Goal: Information Seeking & Learning: Learn about a topic

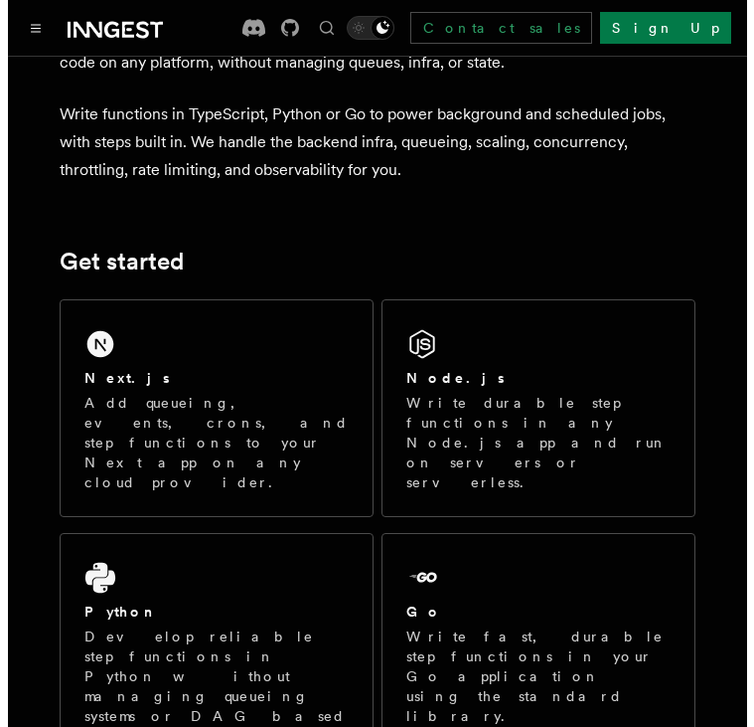
scroll to position [135, 0]
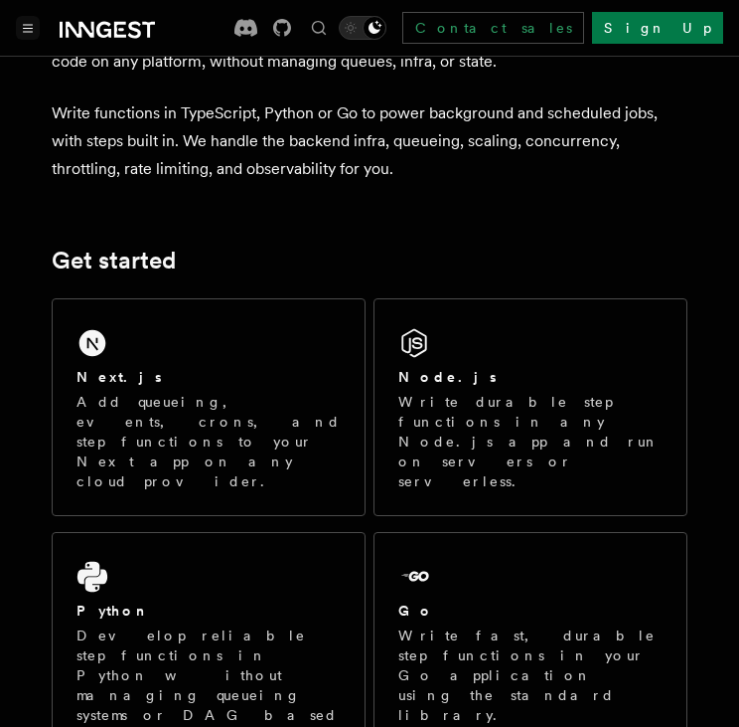
click at [32, 31] on icon "Toggle navigation" at bounding box center [28, 28] width 9 height 7
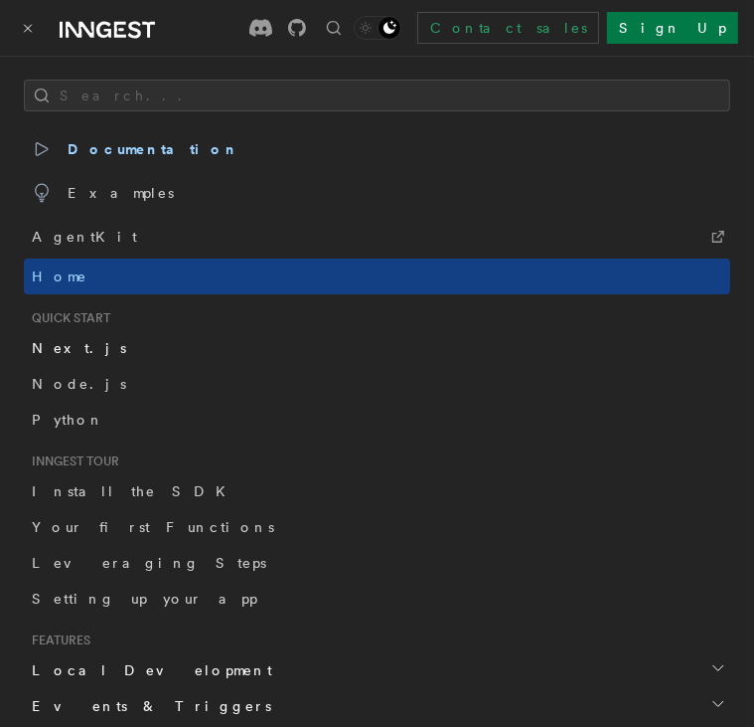
click at [131, 341] on link "Next.js" at bounding box center [377, 348] width 707 height 36
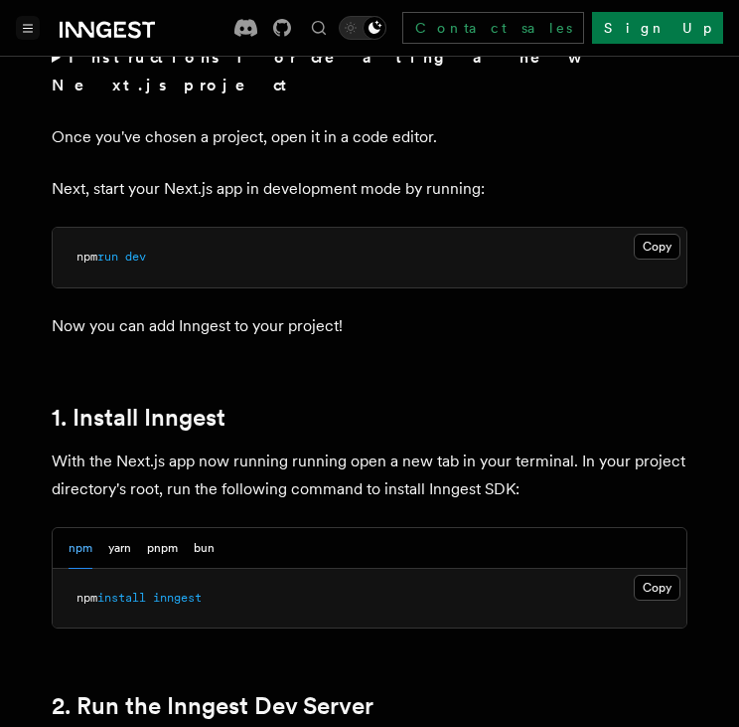
scroll to position [859, 0]
click at [660, 575] on button "Copy Copied" at bounding box center [657, 588] width 47 height 26
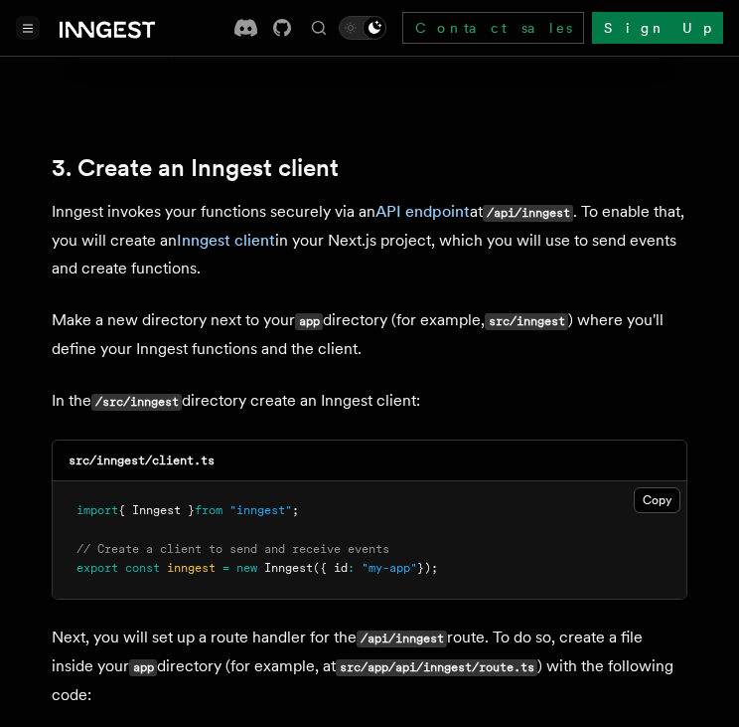
scroll to position [2278, 0]
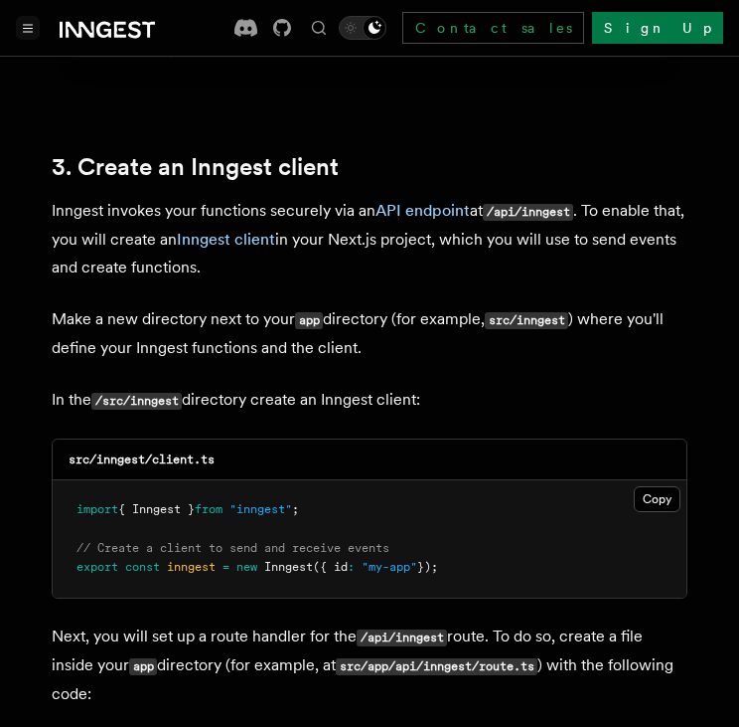
click at [118, 452] on code "src/inngest/client.ts" at bounding box center [142, 459] width 146 height 14
copy code "inngest"
click at [175, 452] on code "src/inngest/client.ts" at bounding box center [142, 459] width 146 height 14
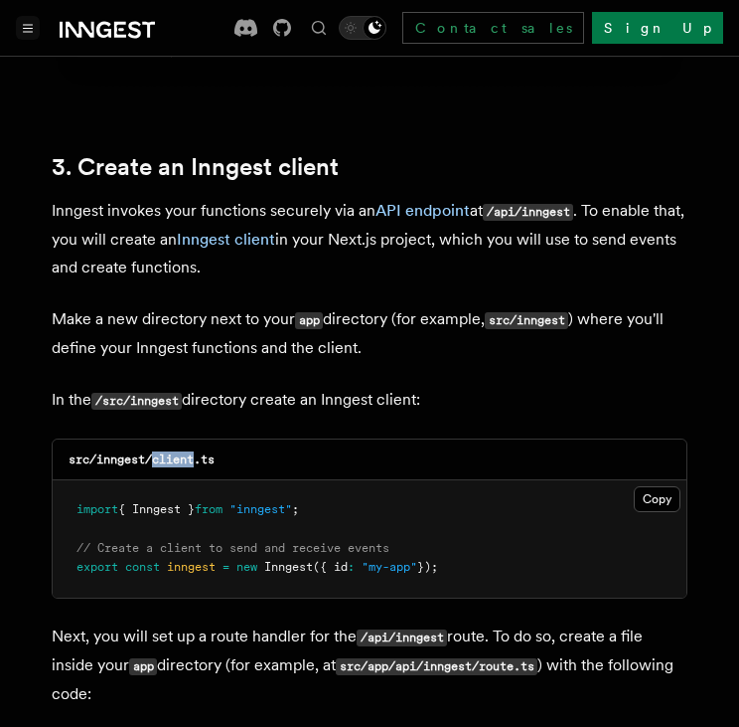
copy code "client"
click at [668, 486] on button "Copy Copied" at bounding box center [657, 499] width 47 height 26
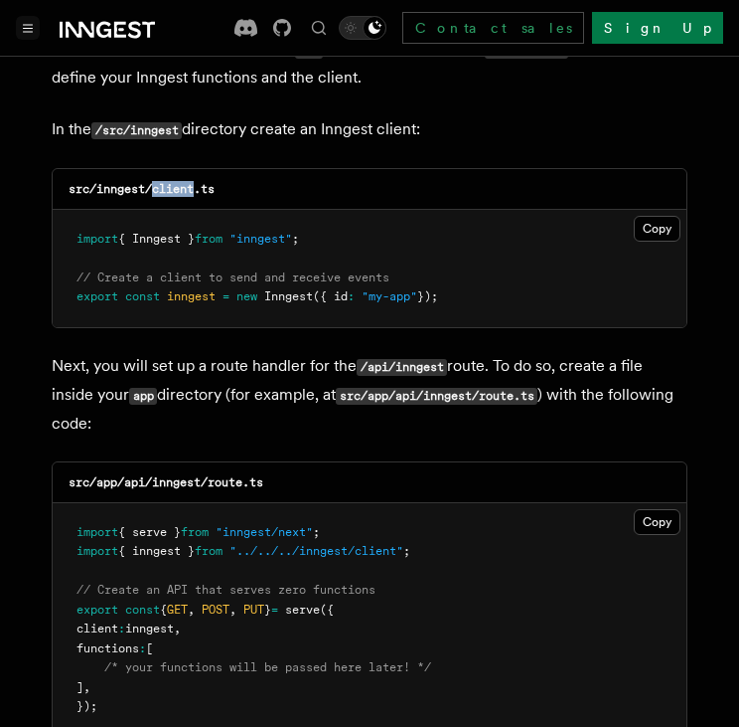
scroll to position [2552, 0]
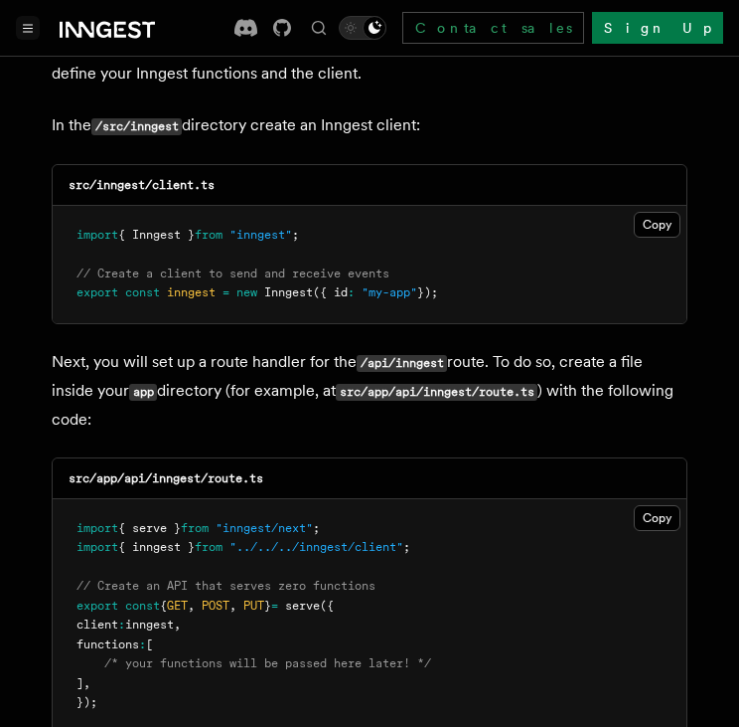
click at [184, 471] on code "src/app/api/inngest/route.ts" at bounding box center [166, 478] width 195 height 14
copy code "inngest"
click at [227, 471] on code "src/app/api/inngest/route.ts" at bounding box center [166, 478] width 195 height 14
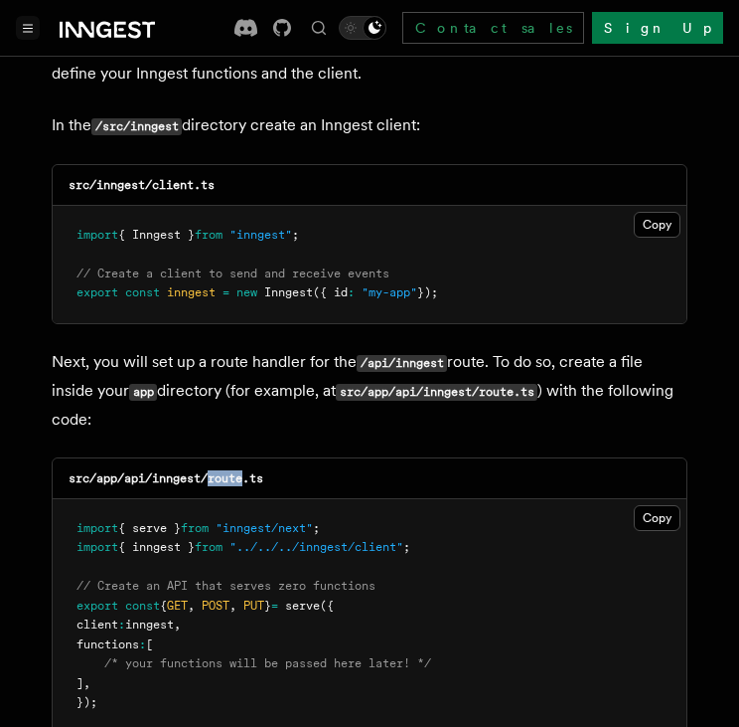
copy code "route"
click at [654, 505] on button "Copy Copied" at bounding box center [657, 518] width 47 height 26
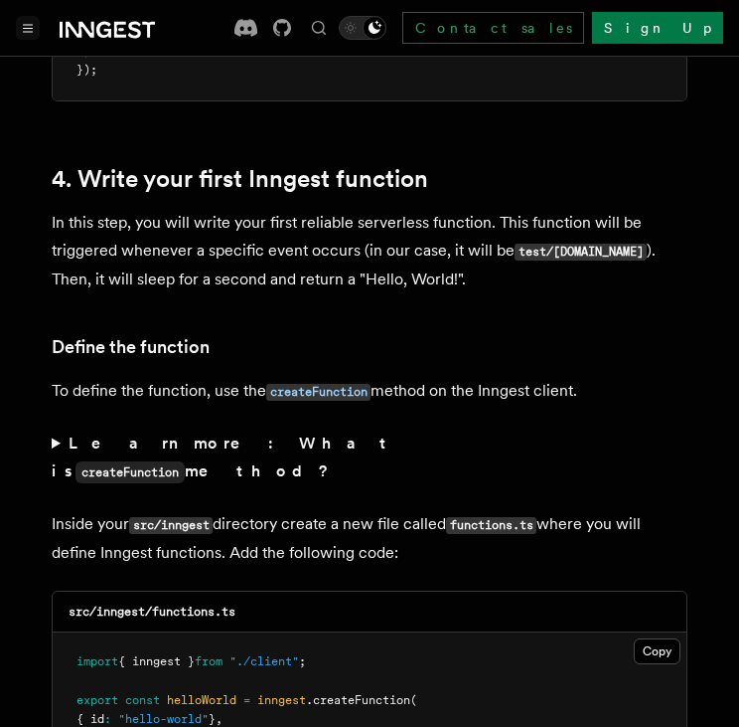
scroll to position [3187, 0]
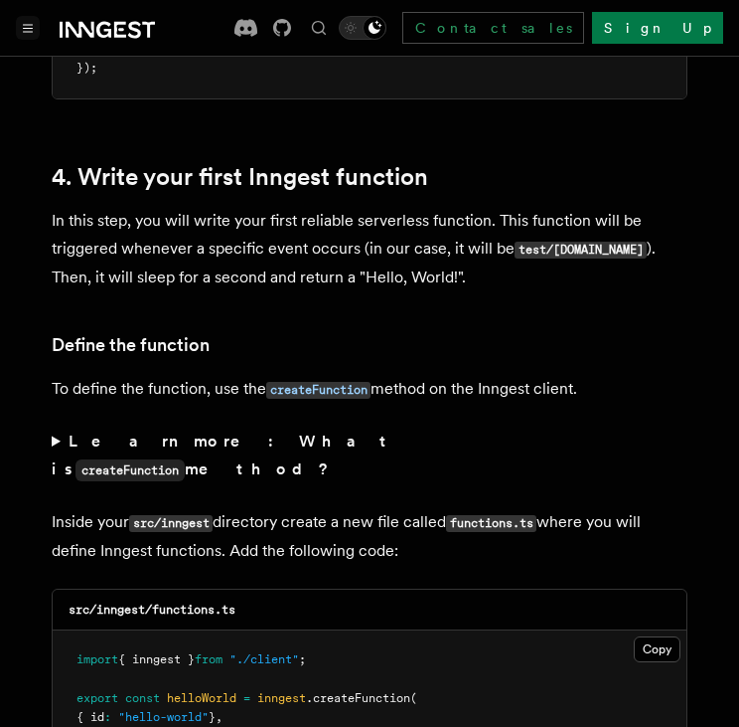
click at [194, 602] on code "src/inngest/functions.ts" at bounding box center [152, 609] width 167 height 14
copy code "functions"
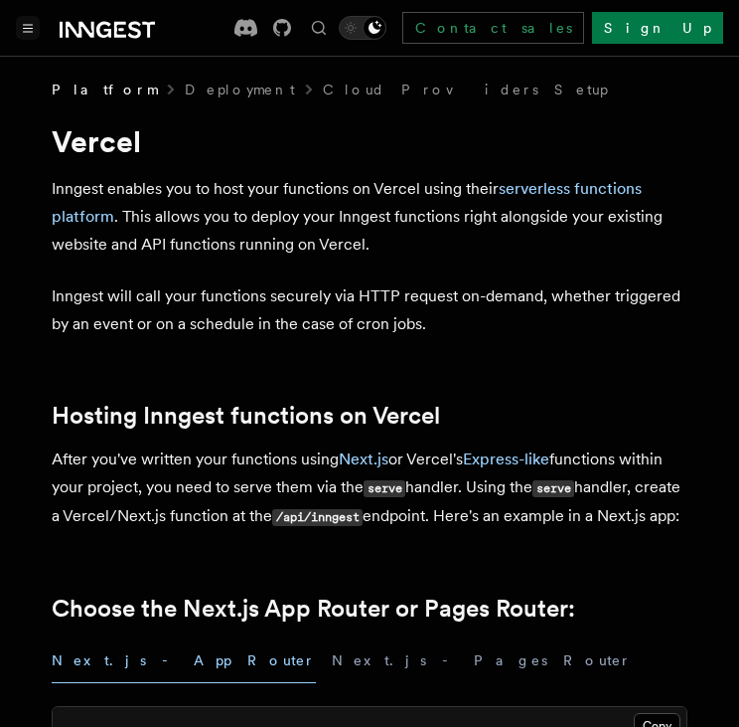
click at [25, 27] on icon "Toggle navigation" at bounding box center [28, 28] width 10 height 9
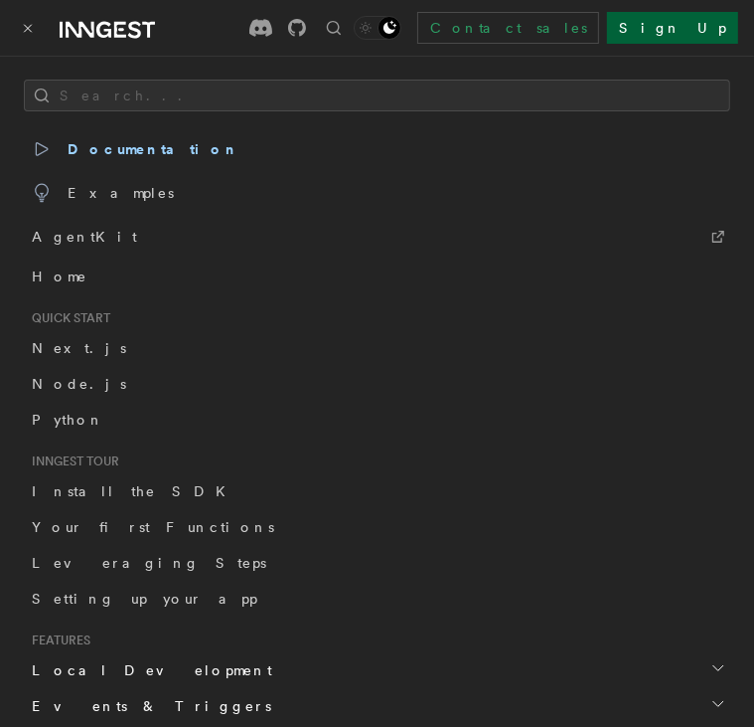
click at [700, 17] on link "Sign Up" at bounding box center [672, 28] width 131 height 32
